Goal: Information Seeking & Learning: Learn about a topic

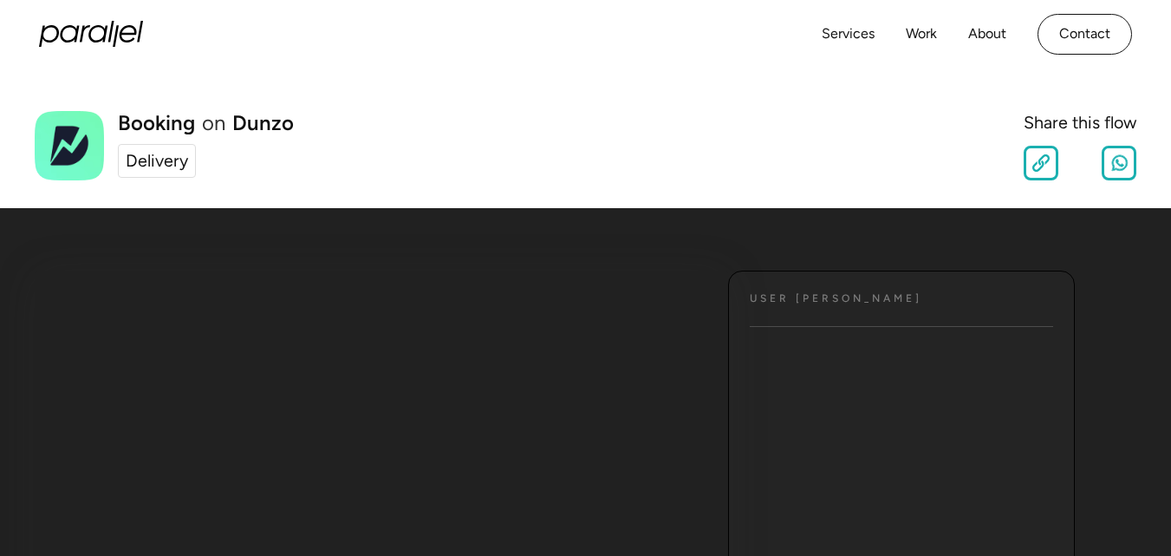
click at [168, 163] on div "Delivery" at bounding box center [157, 161] width 62 height 26
